Goal: Information Seeking & Learning: Compare options

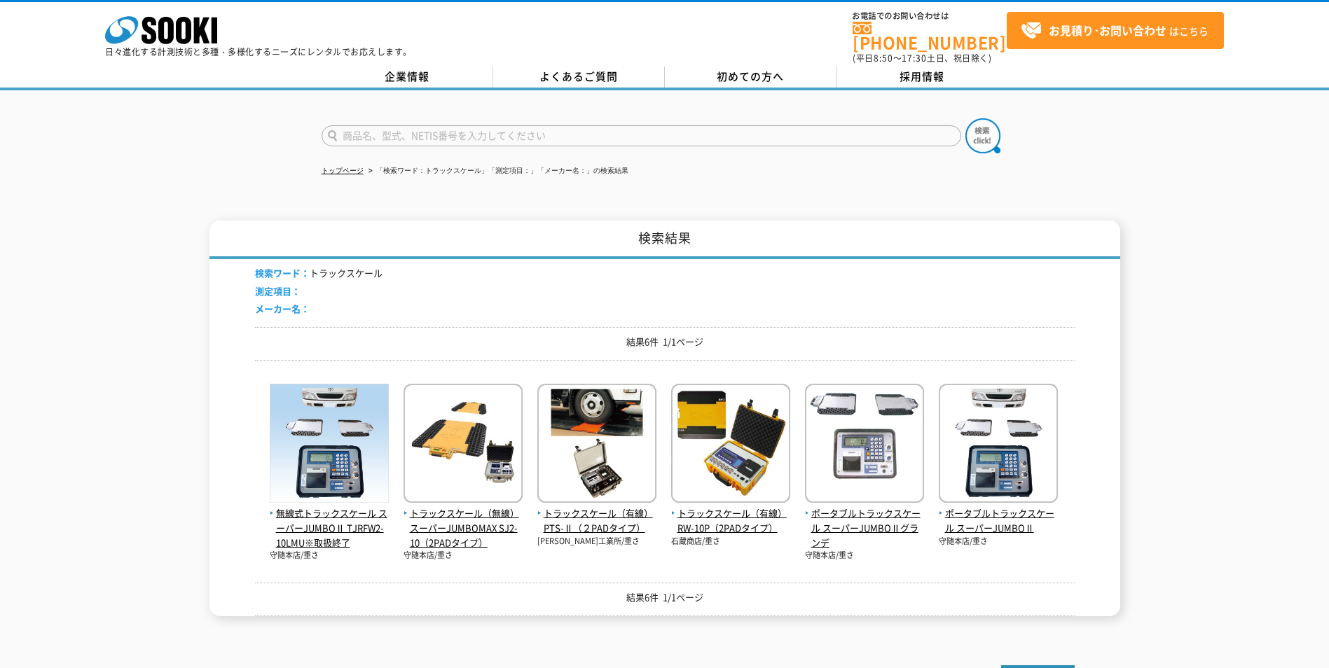
scroll to position [70, 0]
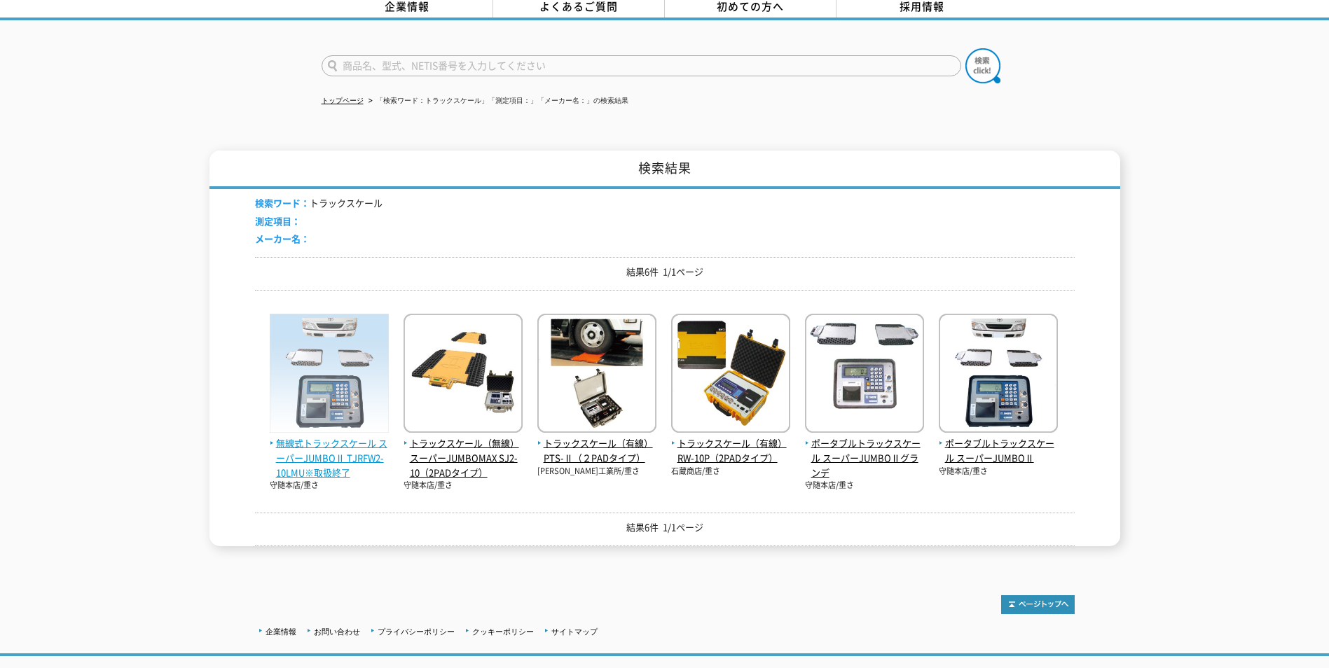
click at [294, 452] on span "無線式トラックスケール スーパーJUMBOⅡ TJRFW2-10LMU※取扱終了" at bounding box center [329, 457] width 119 height 43
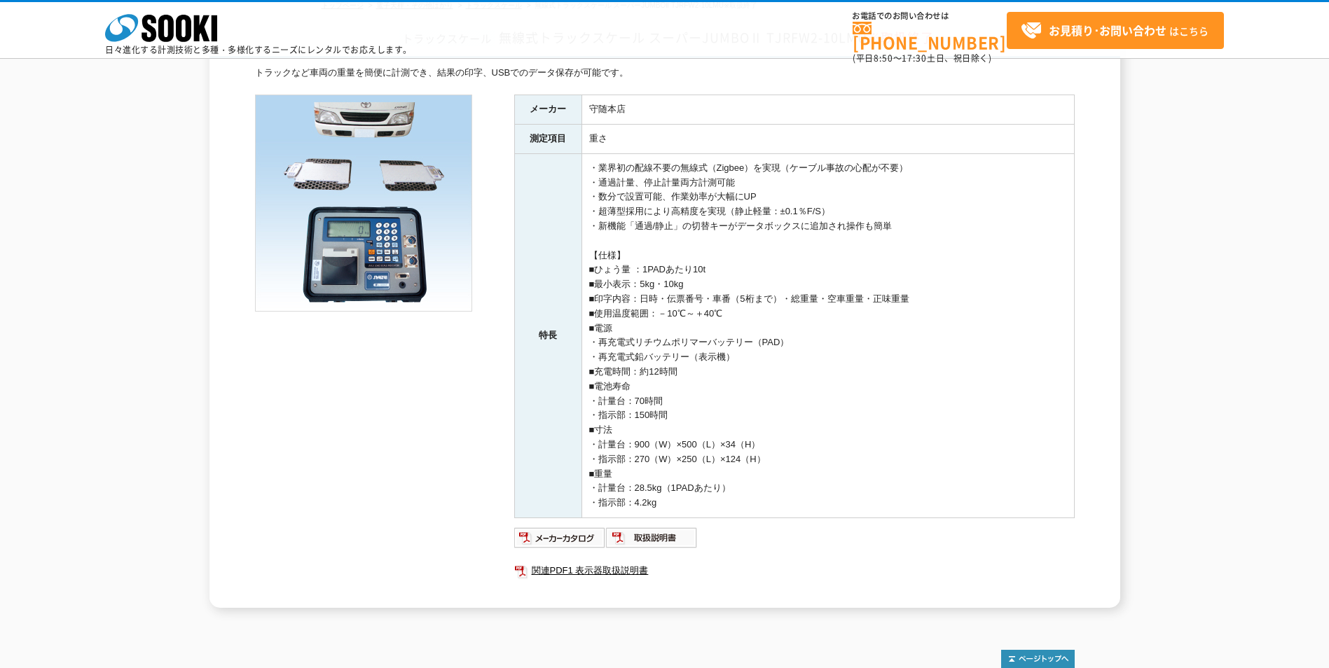
scroll to position [100, 0]
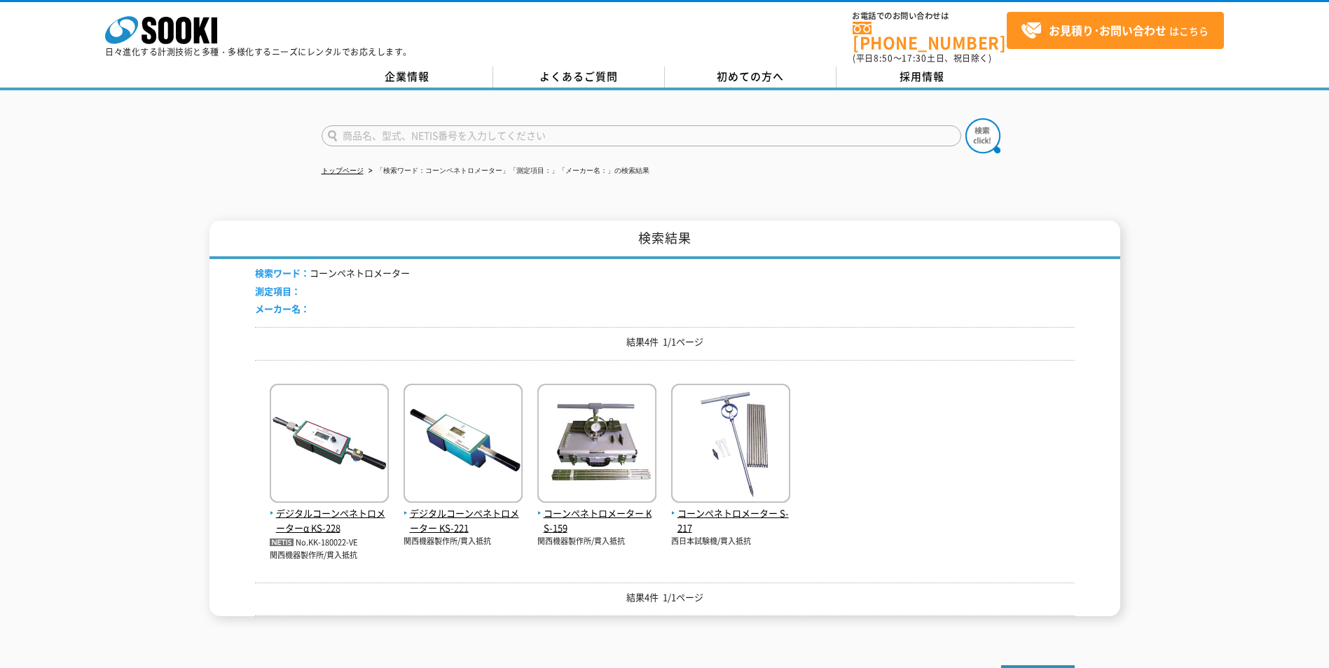
scroll to position [70, 0]
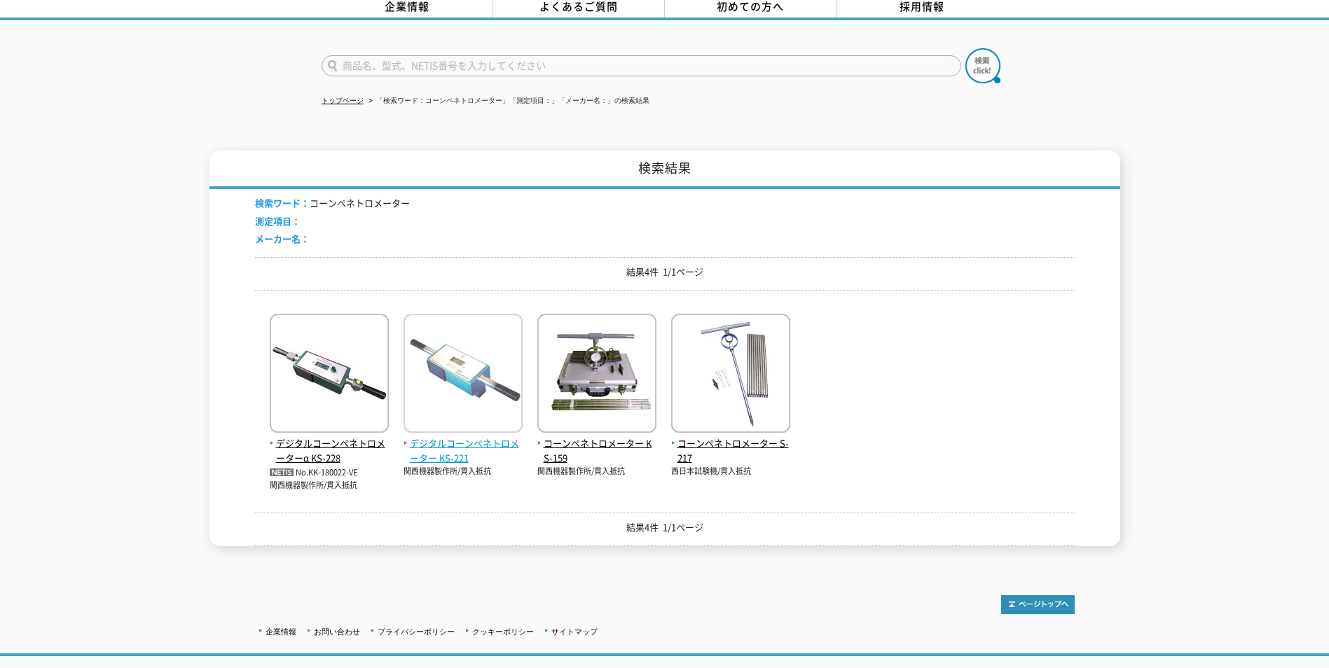
click at [440, 445] on span "デジタルコーンペネトロメーター KS-221" at bounding box center [463, 450] width 119 height 29
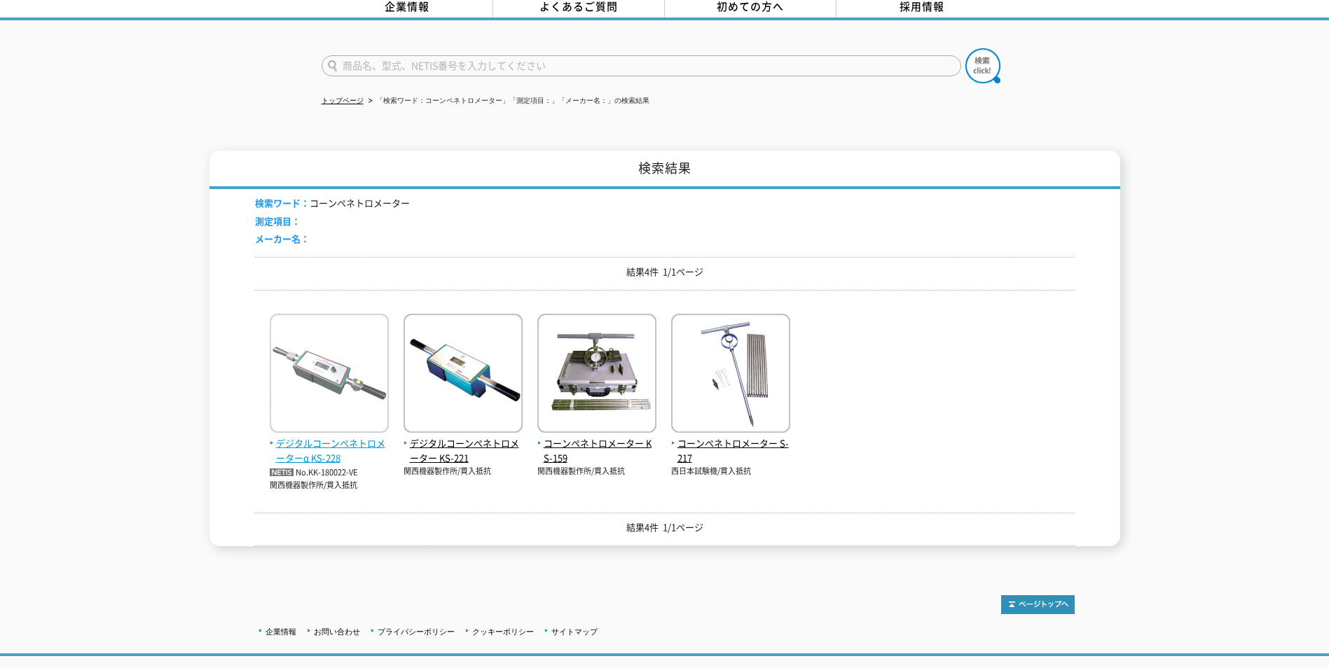
click at [322, 436] on span "デジタルコーンペネトロメーターα KS-228" at bounding box center [329, 450] width 119 height 29
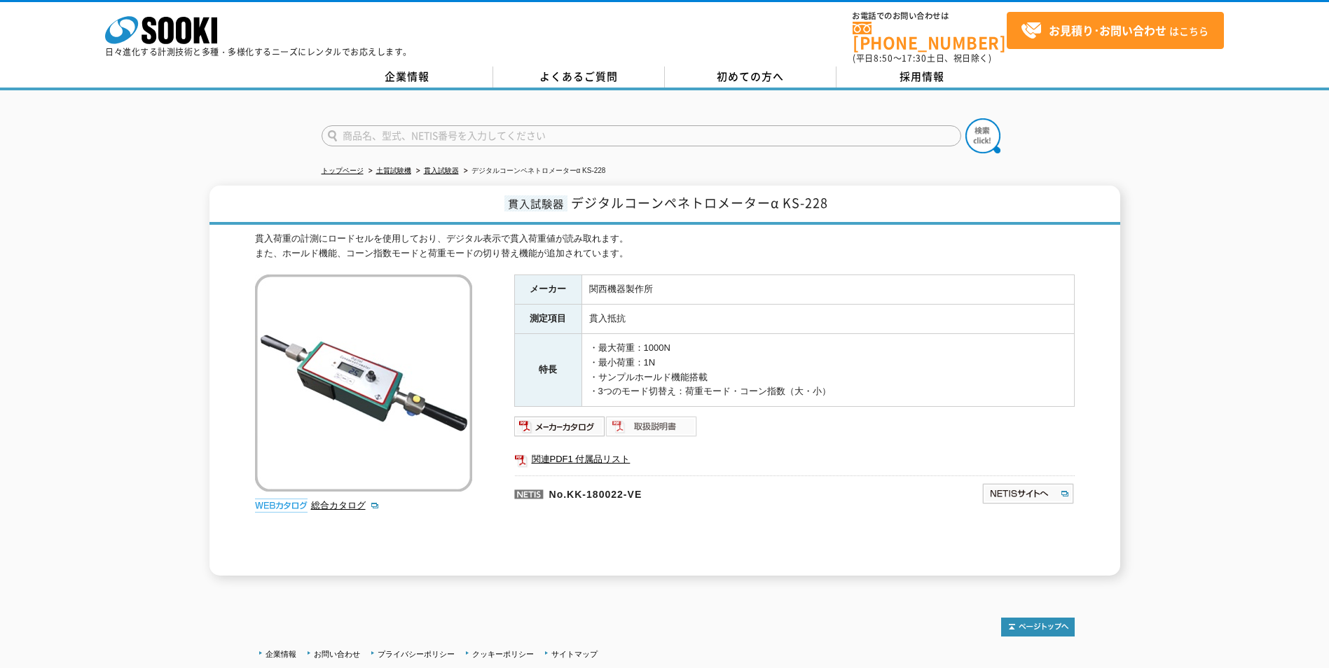
click at [621, 420] on img at bounding box center [652, 426] width 92 height 22
